Goal: Information Seeking & Learning: Compare options

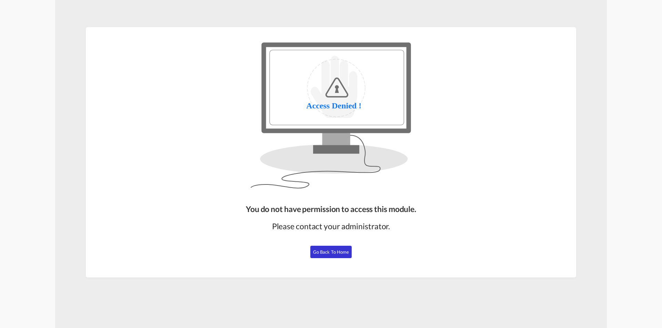
drag, startPoint x: 327, startPoint y: 256, endPoint x: 319, endPoint y: 256, distance: 7.9
click at [327, 256] on button "Go Back to Home" at bounding box center [330, 252] width 41 height 12
